Goal: Information Seeking & Learning: Find specific fact

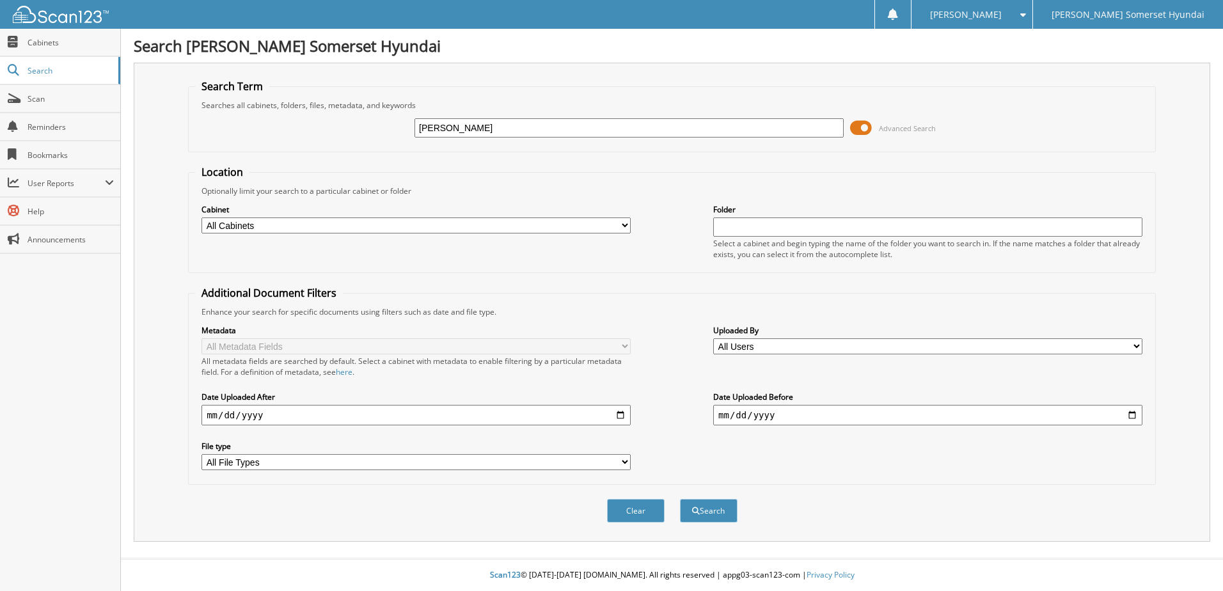
type input "[PERSON_NAME]"
click at [680, 499] on button "Search" at bounding box center [709, 511] width 58 height 24
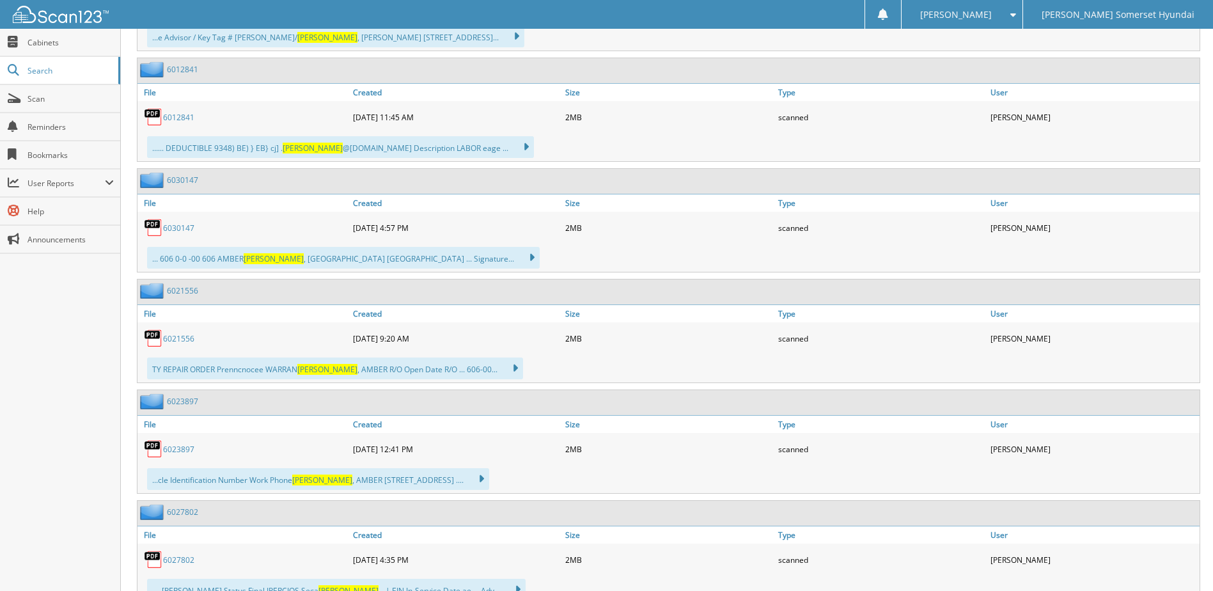
scroll to position [1663, 0]
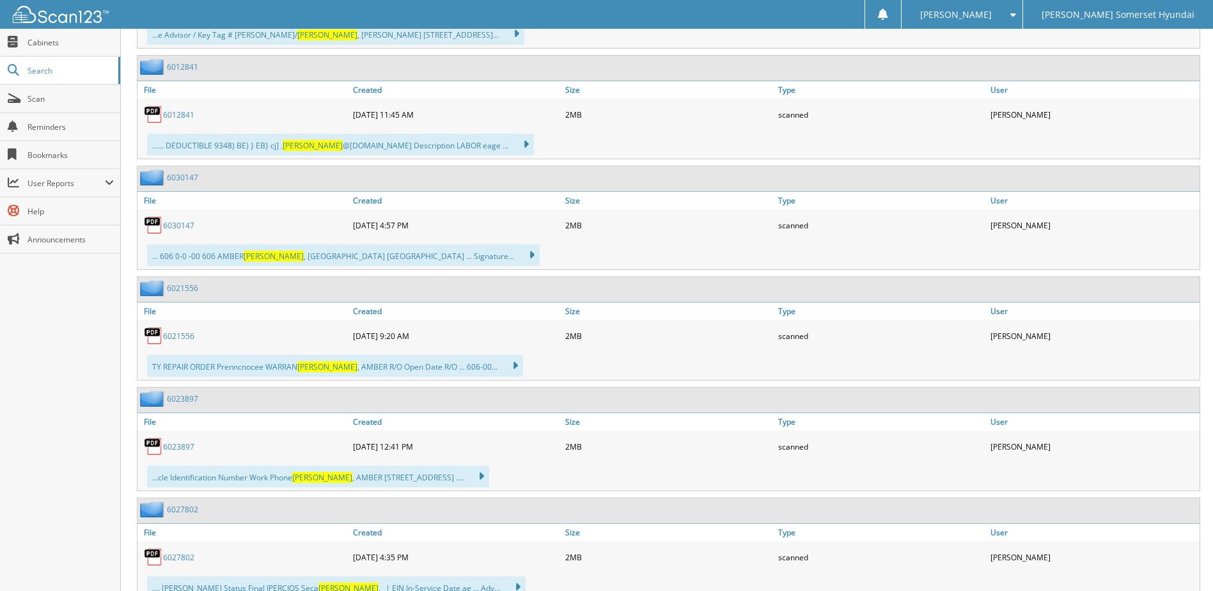
click at [186, 223] on link "6030147" at bounding box center [178, 225] width 31 height 11
